Goal: Navigation & Orientation: Find specific page/section

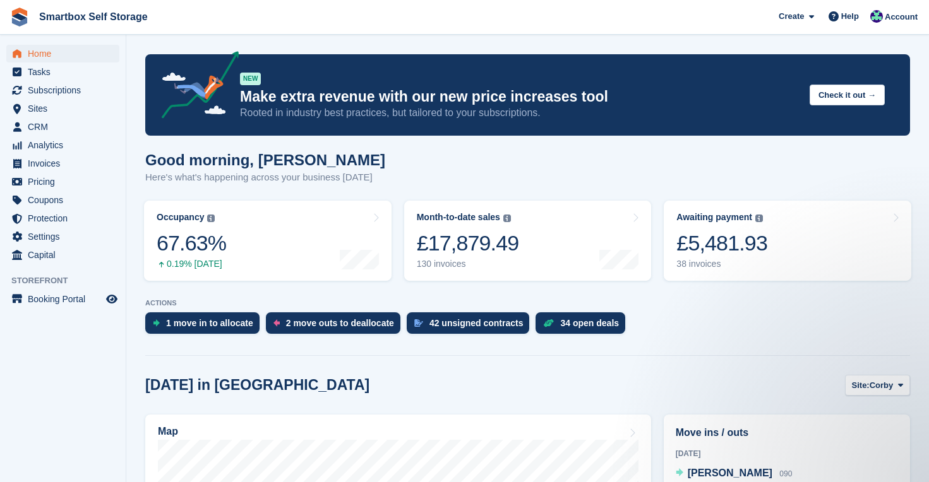
click at [50, 52] on span "Home" at bounding box center [66, 54] width 76 height 18
click at [586, 324] on div "34 open deals" at bounding box center [589, 323] width 59 height 10
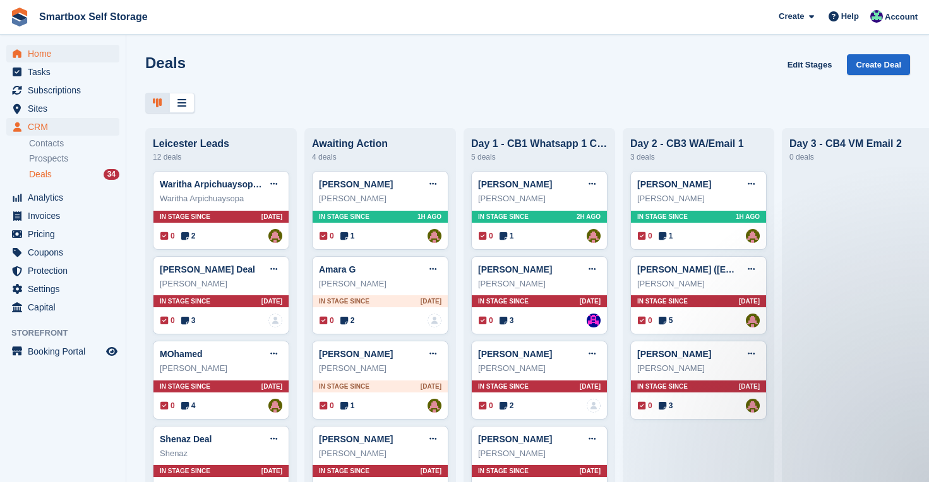
click at [42, 54] on span "Home" at bounding box center [66, 54] width 76 height 18
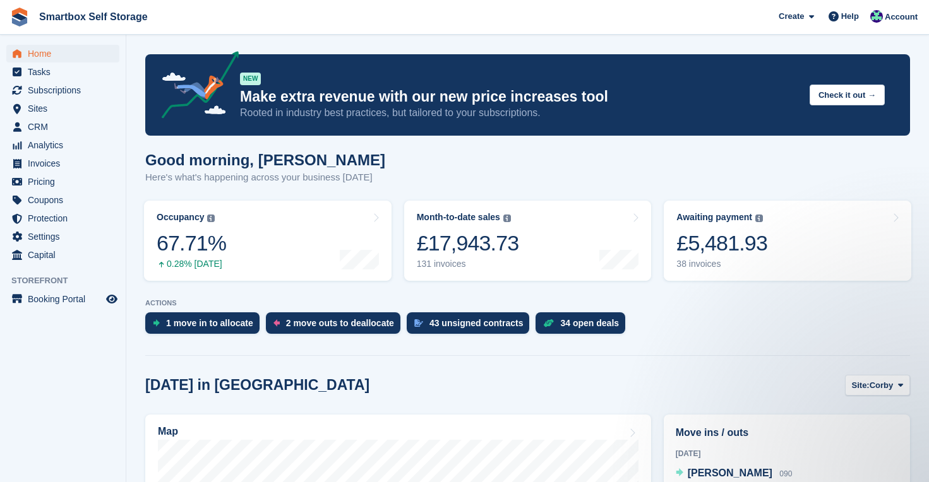
click at [42, 51] on span "Home" at bounding box center [66, 54] width 76 height 18
click at [39, 49] on span "Home" at bounding box center [66, 54] width 76 height 18
